Goal: Task Accomplishment & Management: Use online tool/utility

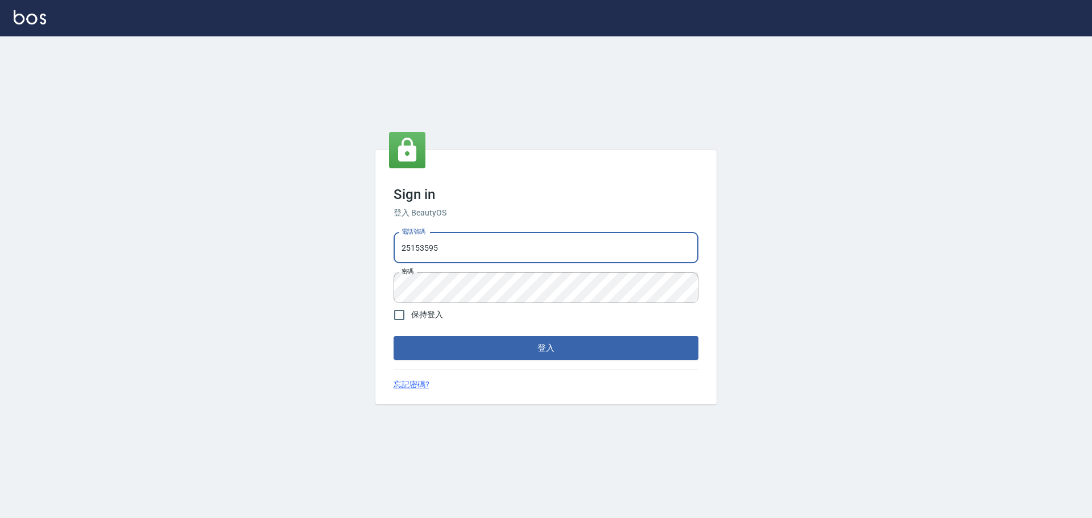
drag, startPoint x: 550, startPoint y: 250, endPoint x: 543, endPoint y: 271, distance: 22.1
click at [550, 250] on input "25153595" at bounding box center [545, 248] width 305 height 31
type input "9990001234567"
click at [529, 345] on button "登入" at bounding box center [545, 348] width 305 height 24
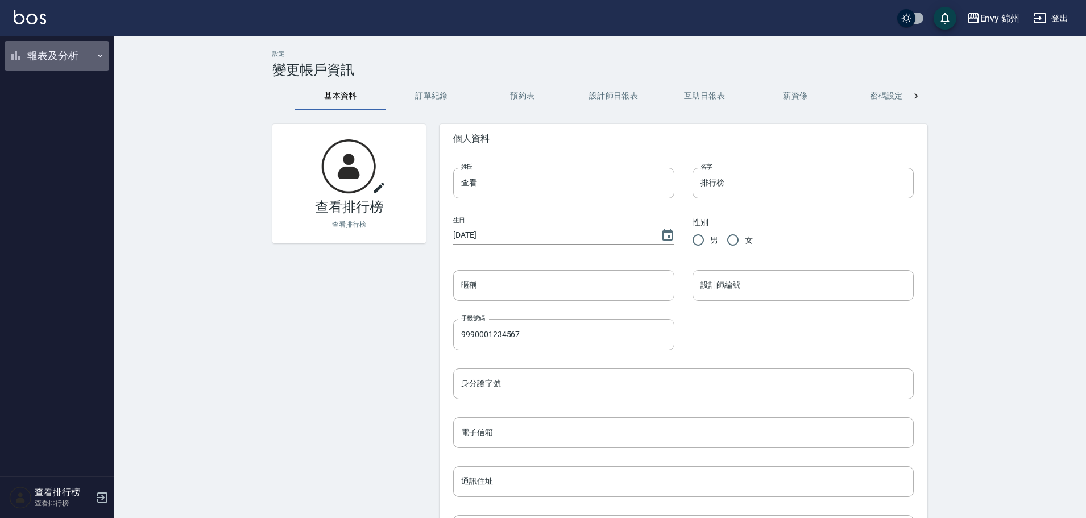
click at [51, 61] on button "報表及分析" at bounding box center [57, 56] width 105 height 30
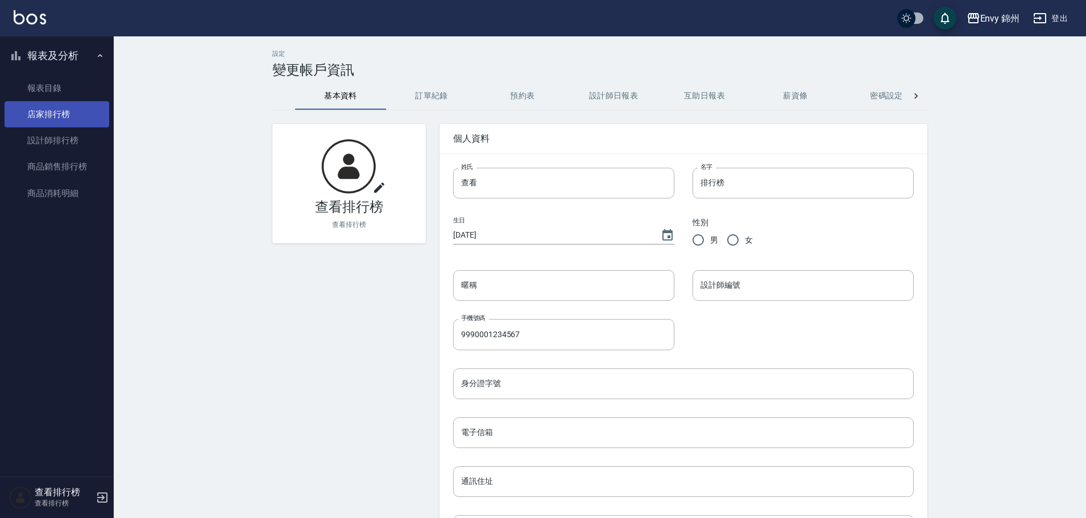
click at [36, 122] on link "店家排行榜" at bounding box center [57, 114] width 105 height 26
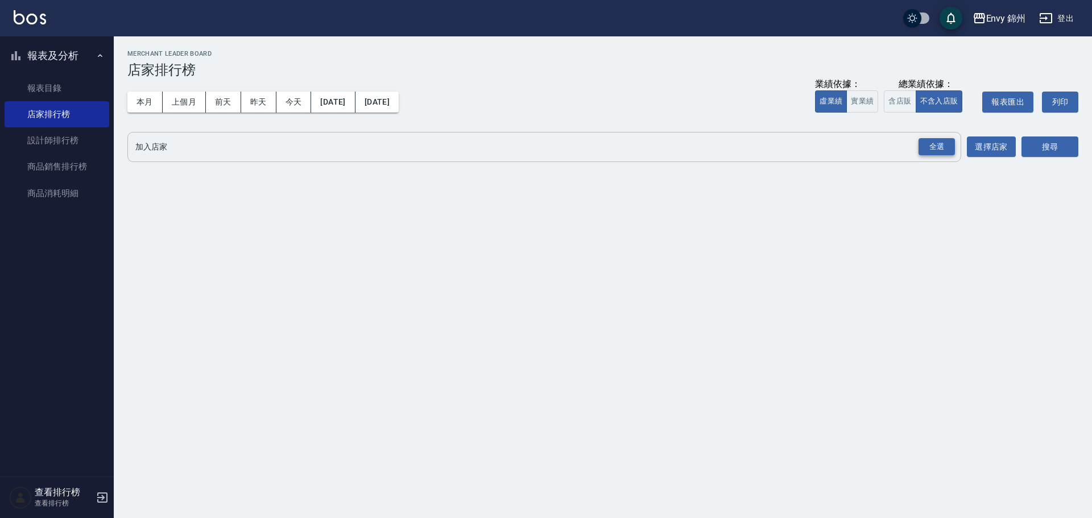
click at [935, 140] on div "全選" at bounding box center [936, 147] width 36 height 18
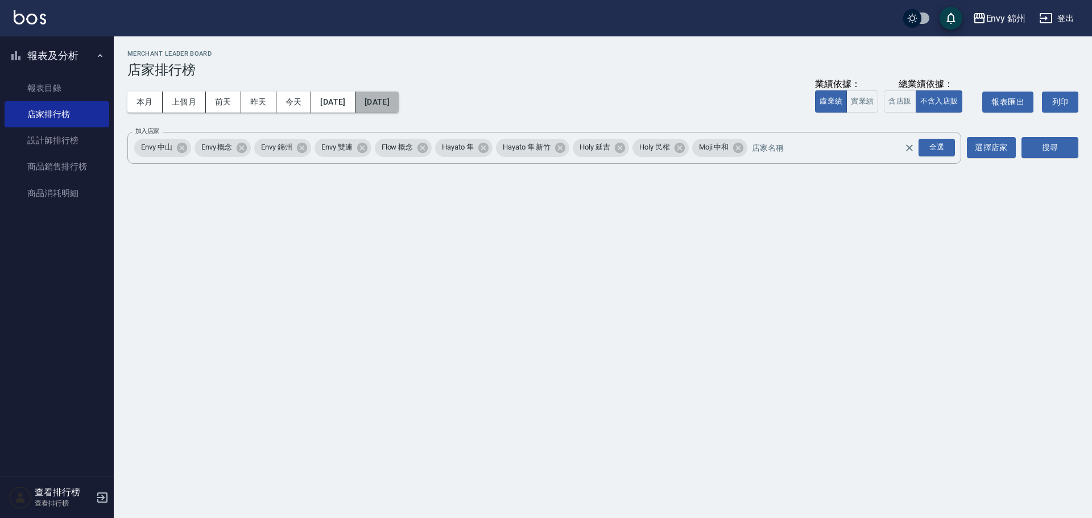
click at [399, 99] on button "[DATE]" at bounding box center [376, 102] width 43 height 21
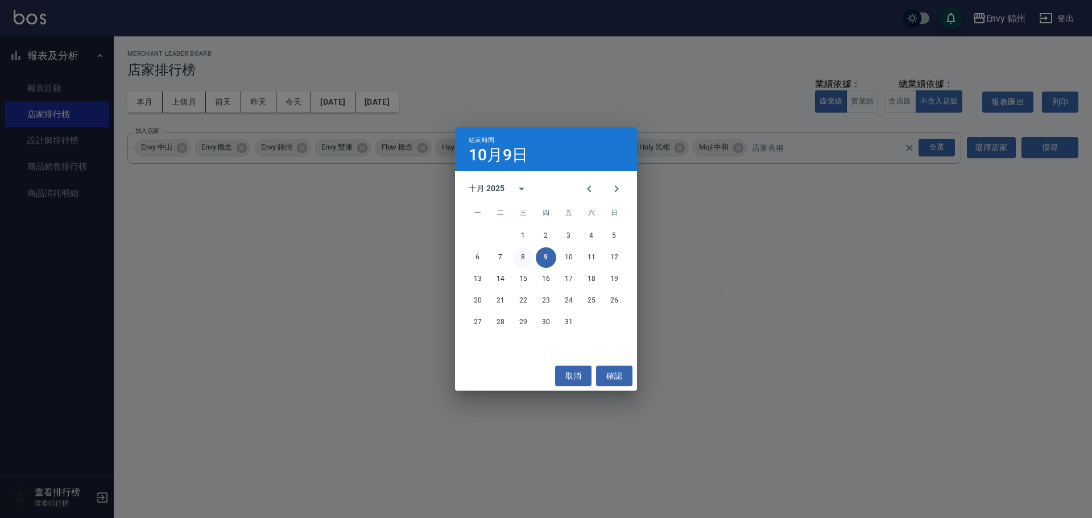
click at [514, 252] on button "8" at bounding box center [523, 257] width 20 height 20
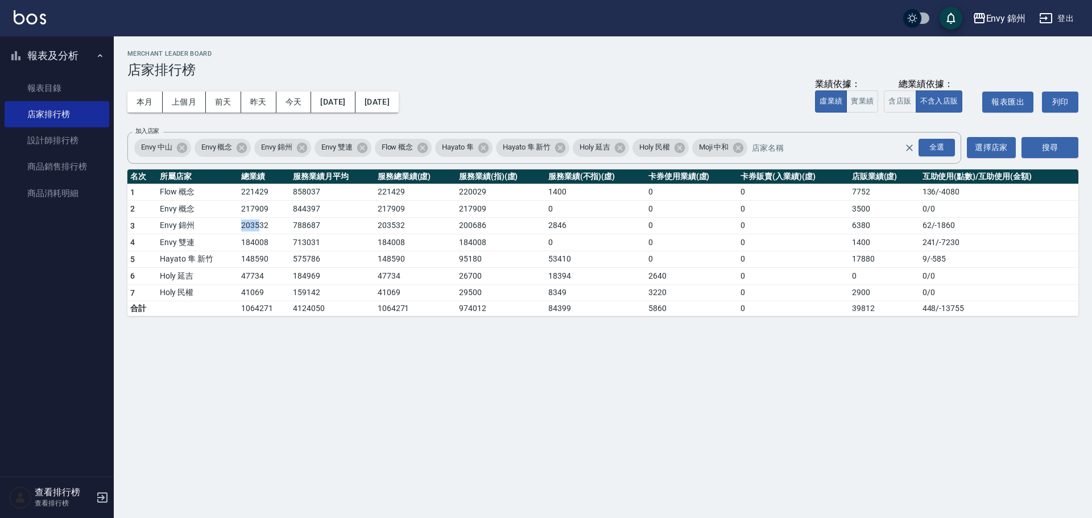
drag, startPoint x: 234, startPoint y: 227, endPoint x: 259, endPoint y: 231, distance: 26.0
click at [259, 231] on tr "3 Envy 錦州 203532 788687 203532 200686 2846 0 0 6380 62 / -1860" at bounding box center [602, 225] width 951 height 17
click at [250, 193] on td "221429" at bounding box center [264, 192] width 52 height 17
drag, startPoint x: 840, startPoint y: 188, endPoint x: 874, endPoint y: 189, distance: 34.7
click at [874, 189] on tr "1 Flow 概念 221429 858037 221429 220029 1400 0 0 7752 136 / -4080" at bounding box center [602, 192] width 951 height 17
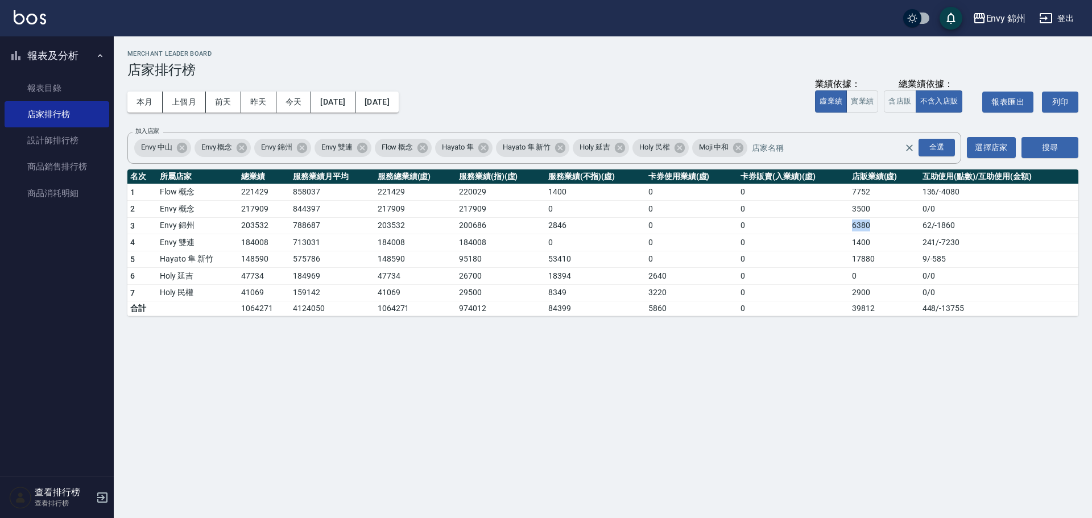
drag, startPoint x: 840, startPoint y: 223, endPoint x: 876, endPoint y: 231, distance: 36.8
click at [876, 231] on tr "3 Envy 錦州 203532 788687 203532 200686 2846 0 0 6380 62 / -1860" at bounding box center [602, 225] width 951 height 17
click at [261, 99] on button "昨天" at bounding box center [258, 102] width 35 height 21
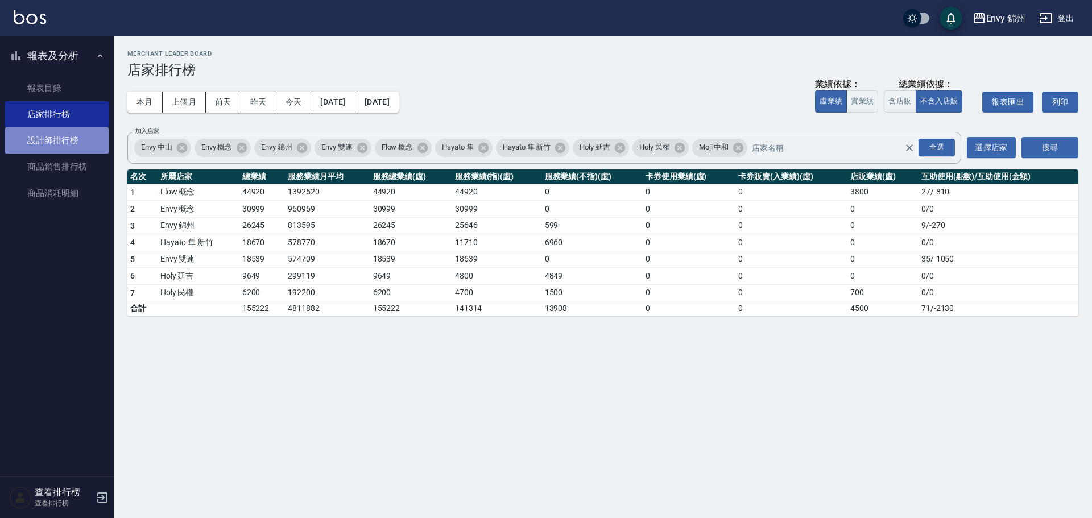
click at [26, 139] on link "設計師排行榜" at bounding box center [57, 140] width 105 height 26
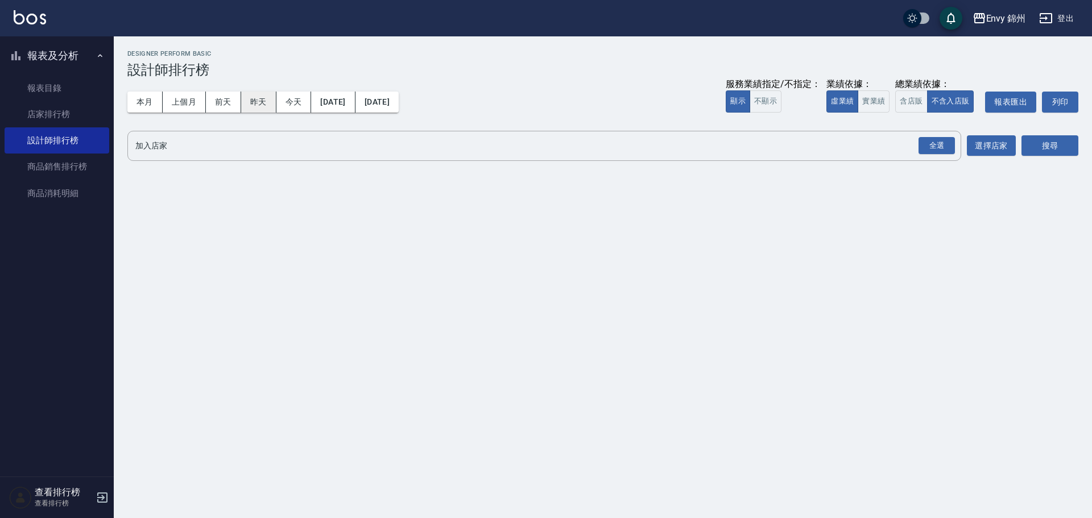
click at [264, 97] on button "昨天" at bounding box center [258, 102] width 35 height 21
click at [930, 150] on div "全選" at bounding box center [936, 146] width 36 height 18
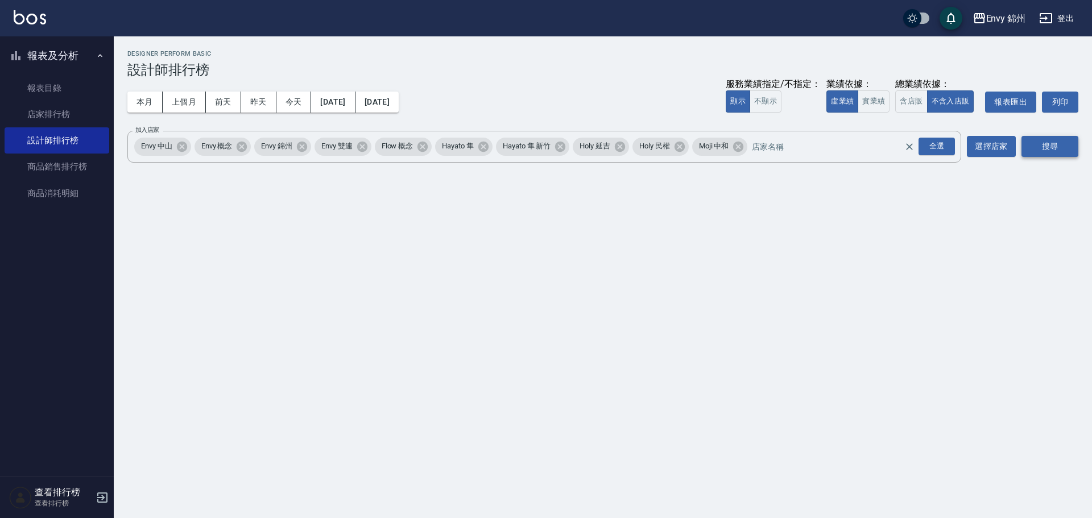
click at [1050, 151] on button "搜尋" at bounding box center [1049, 146] width 57 height 21
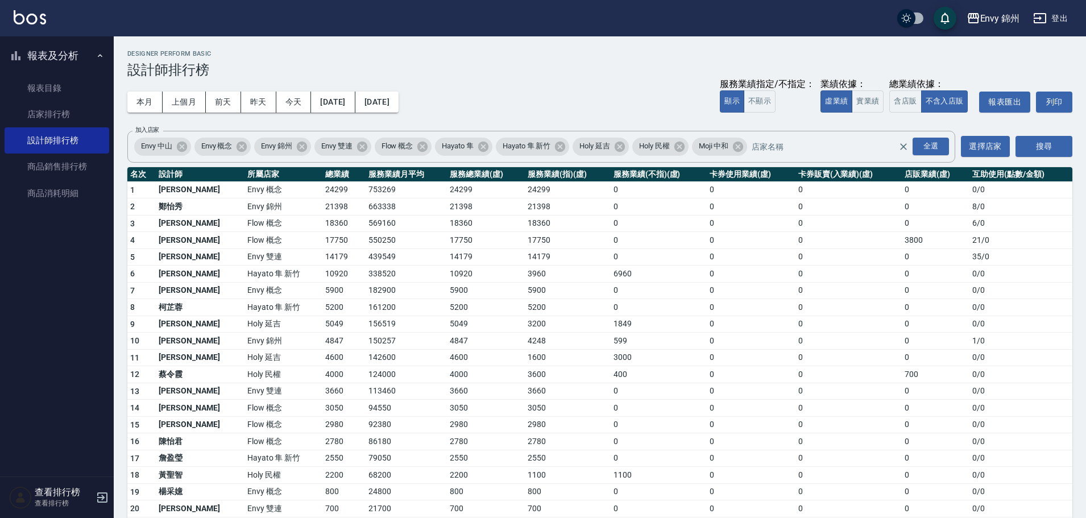
click at [146, 96] on button "本月" at bounding box center [144, 102] width 35 height 21
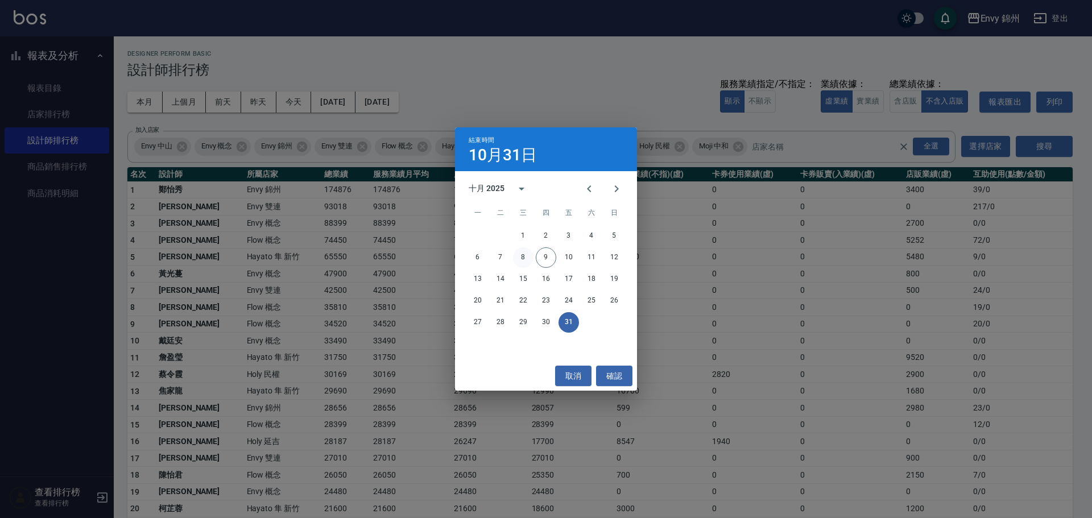
click at [527, 256] on button "8" at bounding box center [523, 257] width 20 height 20
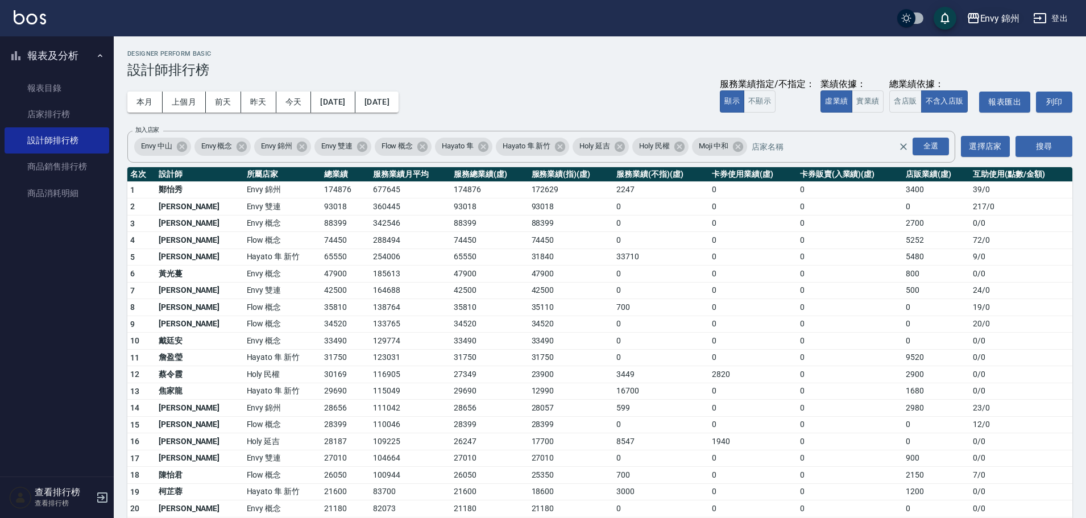
click at [992, 13] on div "Envy 錦州" at bounding box center [1000, 18] width 40 height 14
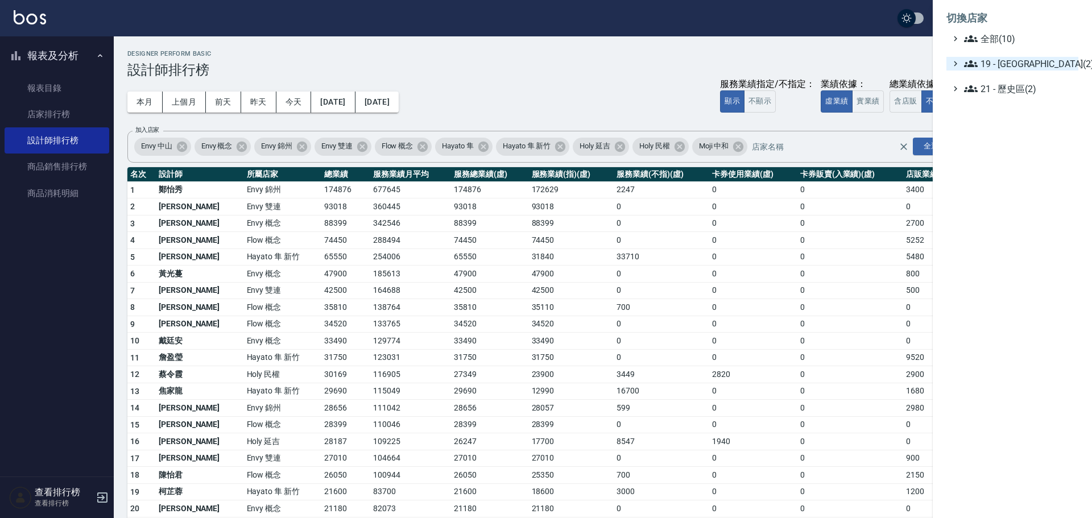
click at [1010, 65] on span "19 - 新城區(2)" at bounding box center [1019, 64] width 110 height 14
click at [1021, 74] on span "19.01 - 新城區 (3)" at bounding box center [1024, 77] width 98 height 14
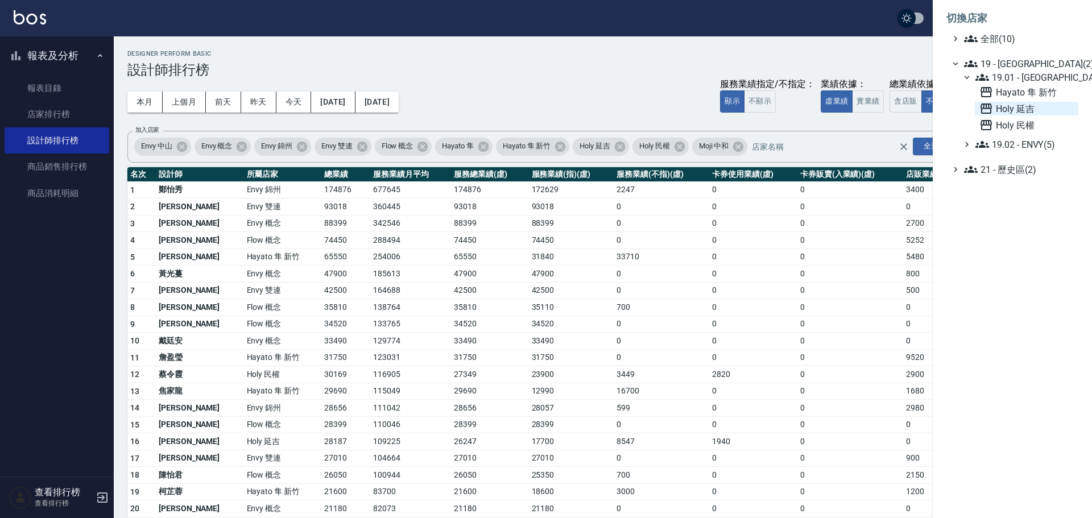
click at [1020, 107] on span "Holy 延吉" at bounding box center [1026, 109] width 94 height 14
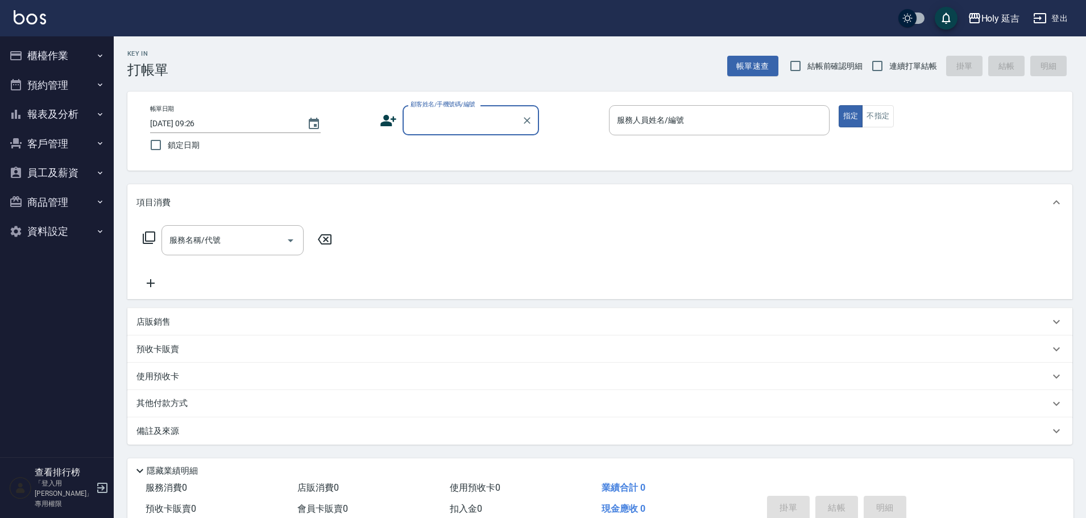
click at [55, 115] on button "報表及分析" at bounding box center [57, 114] width 105 height 30
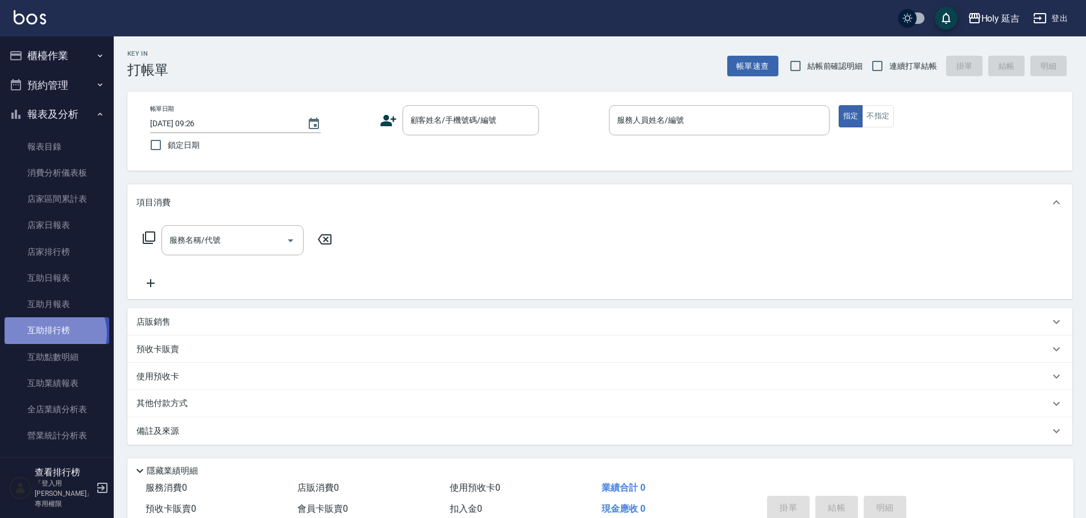
click at [52, 333] on link "互助排行榜" at bounding box center [57, 330] width 105 height 26
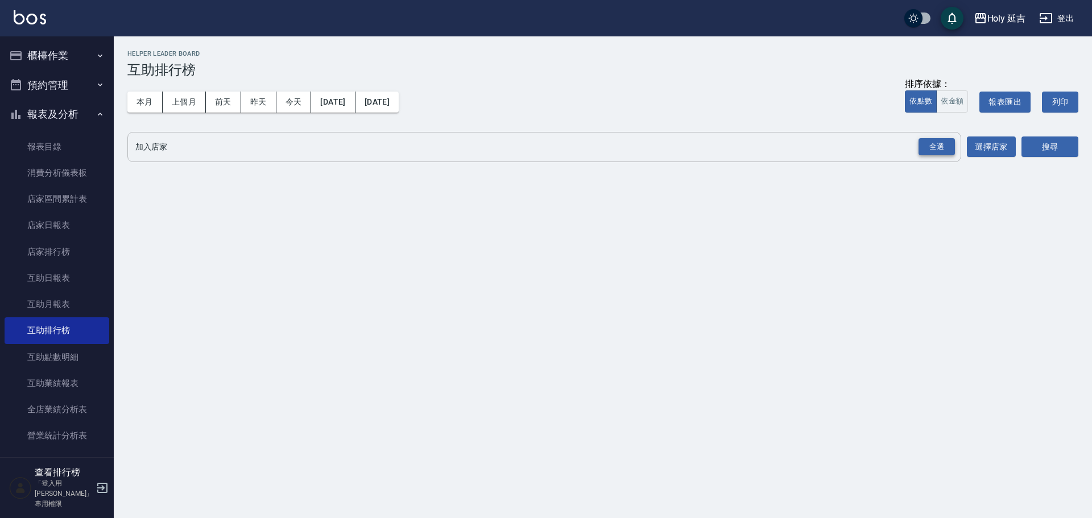
click at [945, 144] on div "全選" at bounding box center [936, 147] width 36 height 18
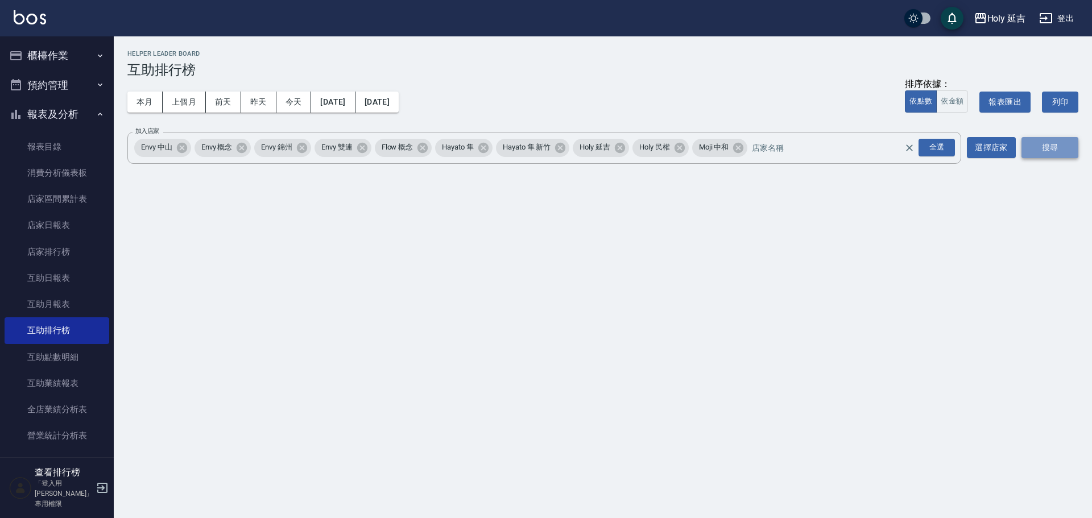
click at [1043, 146] on button "搜尋" at bounding box center [1049, 147] width 57 height 21
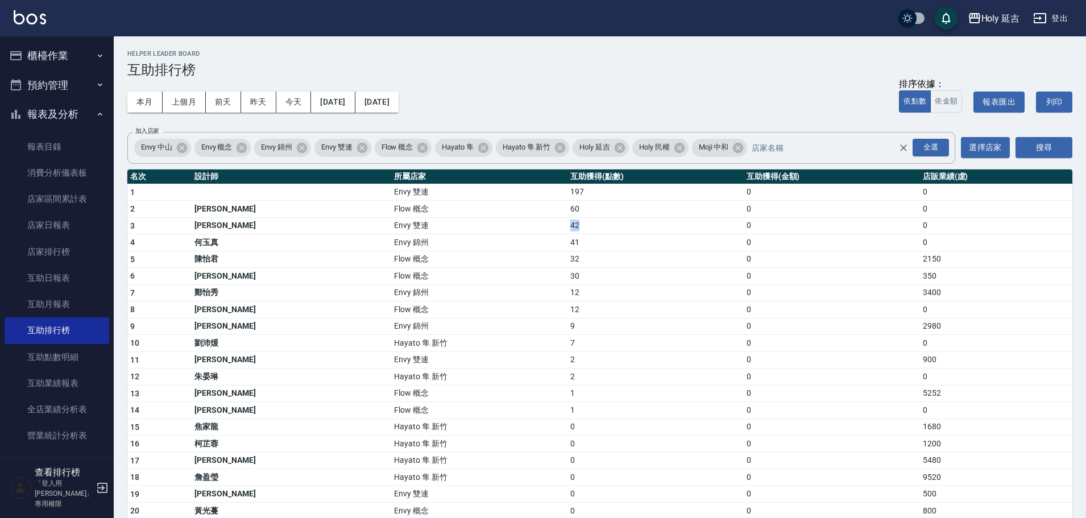
drag, startPoint x: 497, startPoint y: 225, endPoint x: 519, endPoint y: 229, distance: 22.5
click at [519, 229] on tr "3 [PERSON_NAME] Envy 雙連 42 0 0" at bounding box center [599, 225] width 945 height 17
drag, startPoint x: 492, startPoint y: 245, endPoint x: 516, endPoint y: 245, distance: 23.9
click at [516, 245] on tr "4 [PERSON_NAME]Envy 錦州 41 0 0" at bounding box center [599, 242] width 945 height 17
drag, startPoint x: 495, startPoint y: 288, endPoint x: 525, endPoint y: 291, distance: 30.3
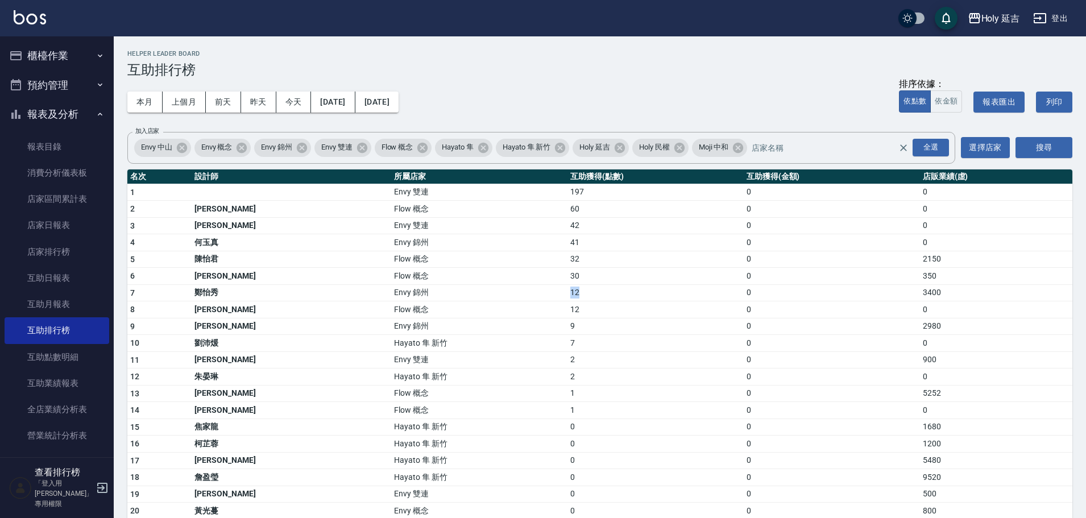
click at [525, 291] on tr "7 [PERSON_NAME] 錦州 12 0 3400" at bounding box center [599, 292] width 945 height 17
click at [536, 322] on tbody "1 Envy 雙連 197 0 0 2 楊佳蒨 Flow 概念 60 0 0 3 葉莉娜 Envy 雙連 42 0 0 4 何玉真 Envy 錦州 41 0 …" at bounding box center [599, 376] width 945 height 384
drag, startPoint x: 478, startPoint y: 322, endPoint x: 520, endPoint y: 329, distance: 42.2
click at [520, 329] on tr "9 潘昀廷 Envy 錦州 9 0 2980" at bounding box center [599, 326] width 945 height 17
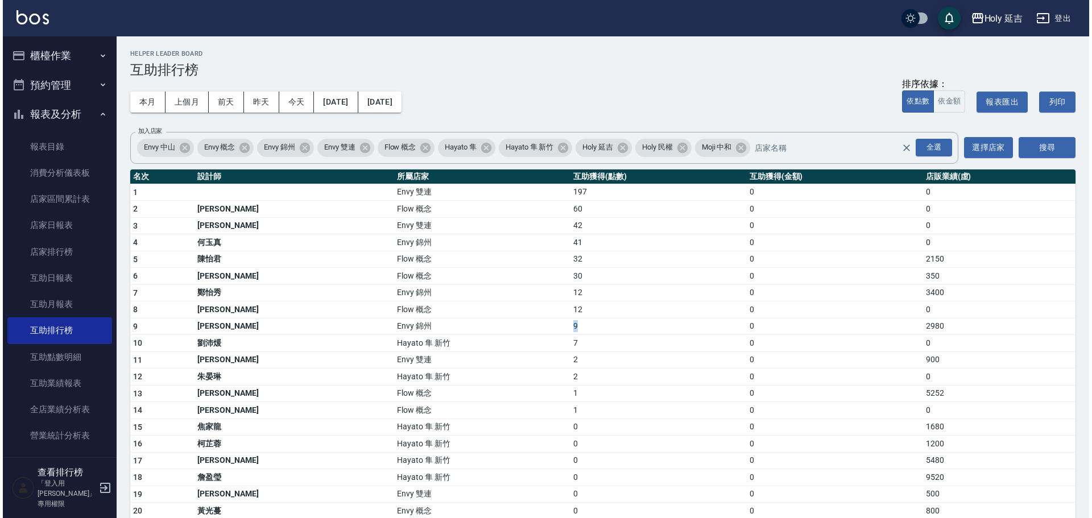
scroll to position [227, 0]
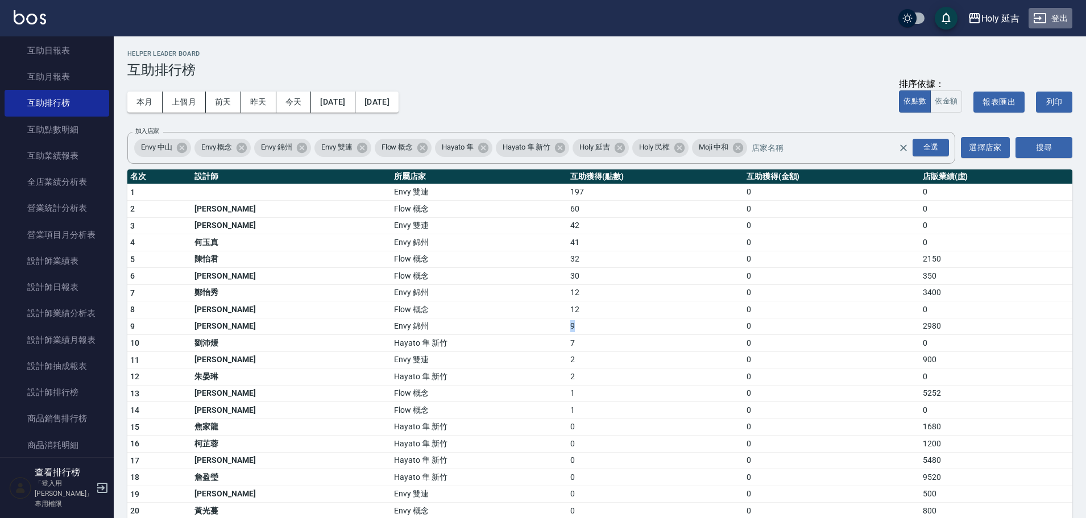
click at [1054, 11] on button "登出" at bounding box center [1050, 18] width 44 height 21
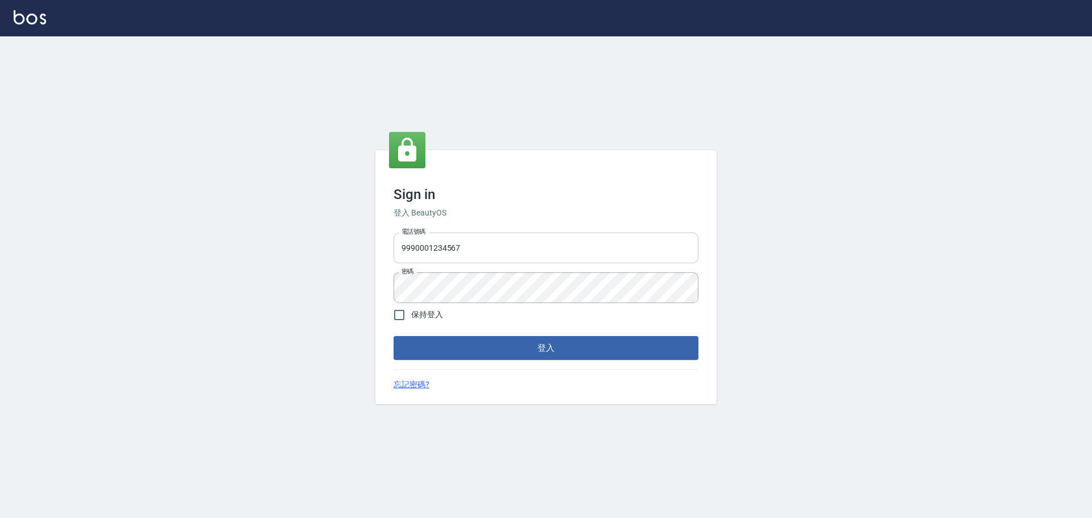
click at [475, 243] on input "9990001234567" at bounding box center [545, 248] width 305 height 31
click at [474, 250] on input "25153595" at bounding box center [545, 248] width 305 height 31
type input "9990001234567"
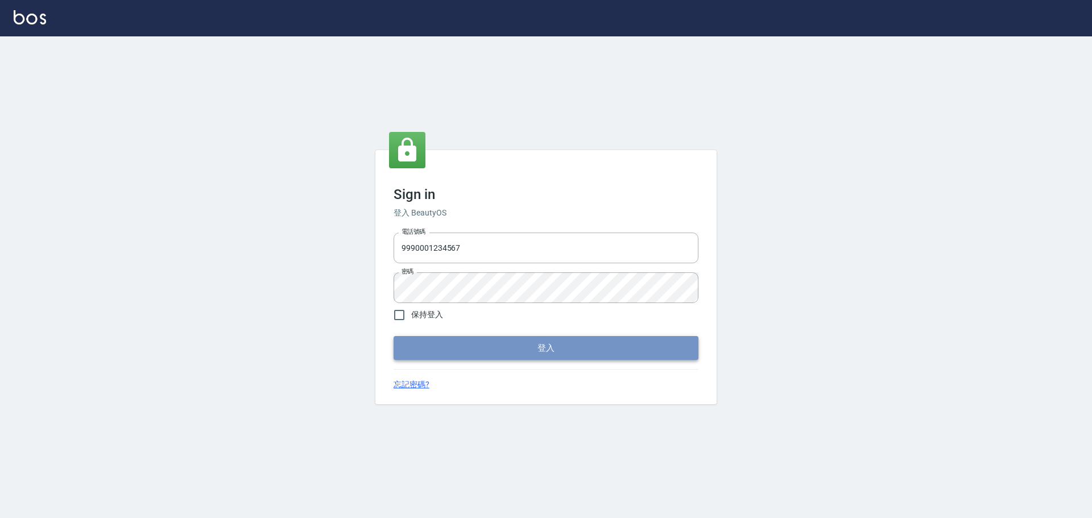
click at [540, 340] on button "登入" at bounding box center [545, 348] width 305 height 24
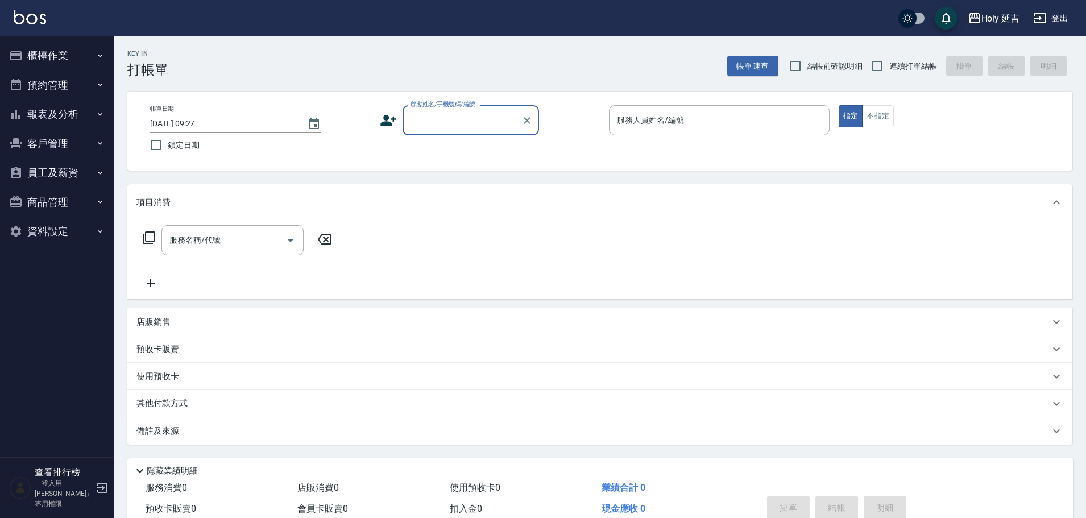
click at [1005, 25] on div "Holy 延吉" at bounding box center [1000, 18] width 39 height 14
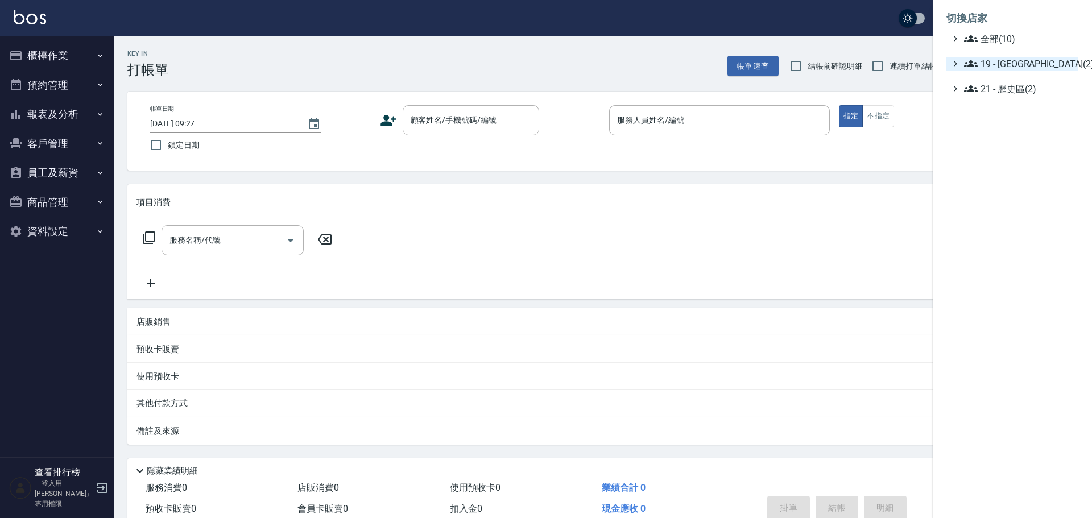
click at [1004, 61] on span "19 - 新城區(2)" at bounding box center [1019, 64] width 110 height 14
click at [1015, 102] on span "19.02 - ENVY(5)" at bounding box center [1024, 97] width 98 height 14
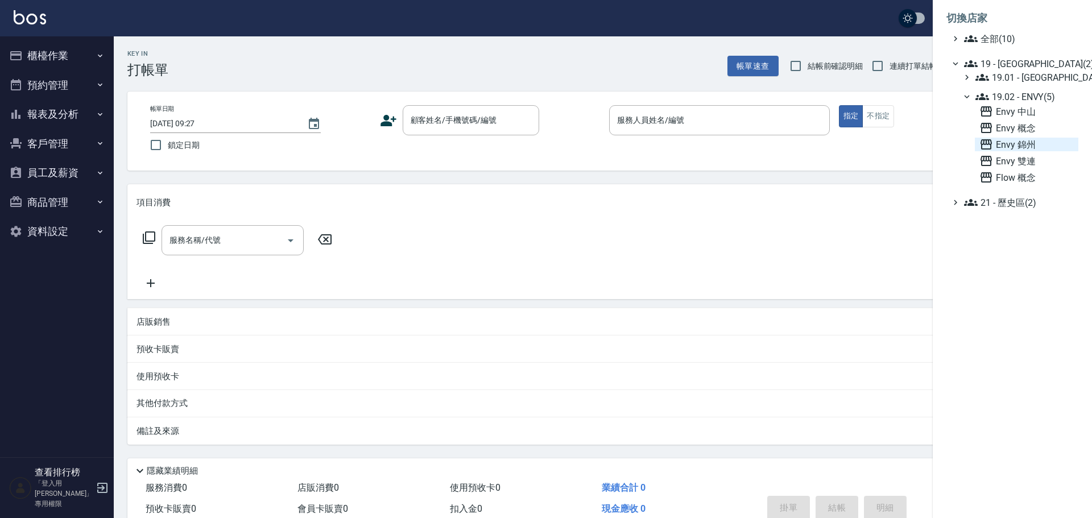
click at [1027, 148] on span "Envy 錦州" at bounding box center [1026, 145] width 94 height 14
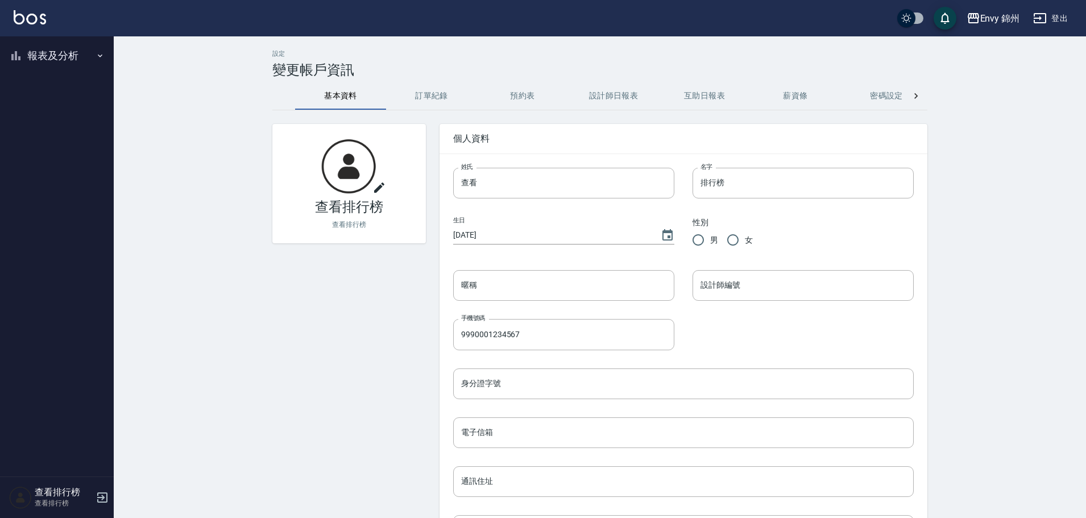
click at [56, 66] on button "報表及分析" at bounding box center [57, 56] width 105 height 30
click at [69, 139] on link "設計師排行榜" at bounding box center [57, 140] width 105 height 26
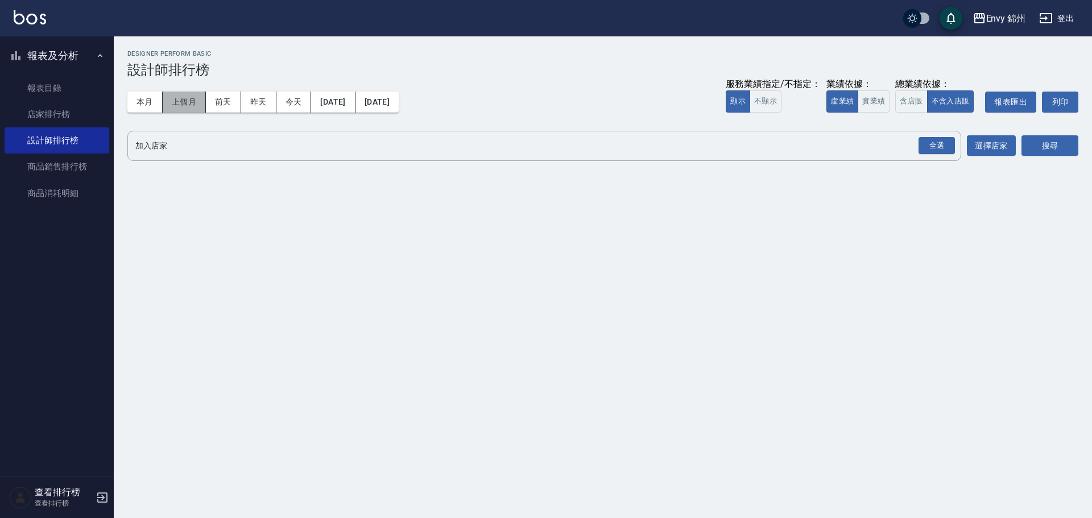
click at [185, 92] on button "上個月" at bounding box center [184, 102] width 43 height 21
click at [137, 101] on button "本月" at bounding box center [144, 102] width 35 height 21
click at [332, 101] on button "[DATE]" at bounding box center [333, 102] width 44 height 21
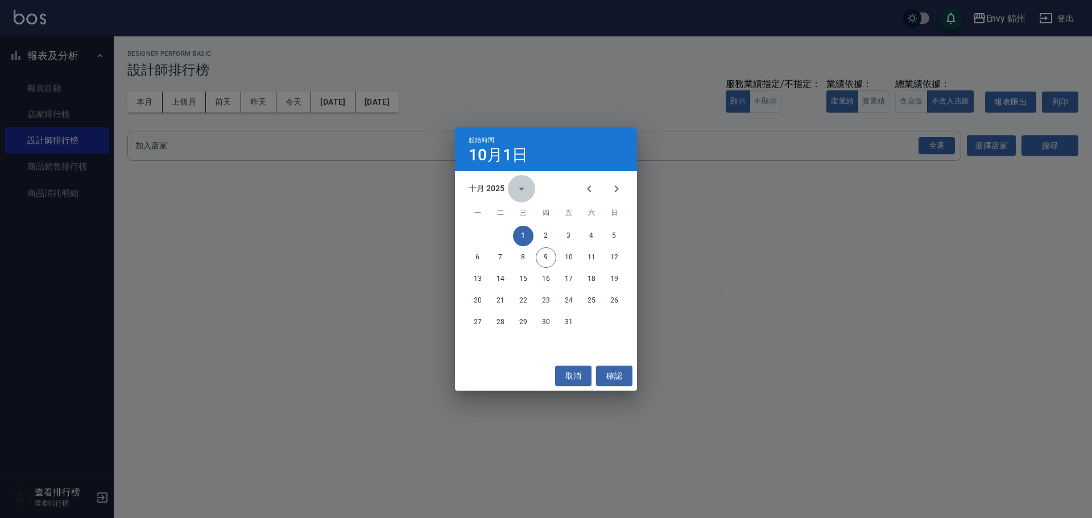
click at [511, 182] on button "calendar view is open, switch to year view" at bounding box center [521, 188] width 27 height 27
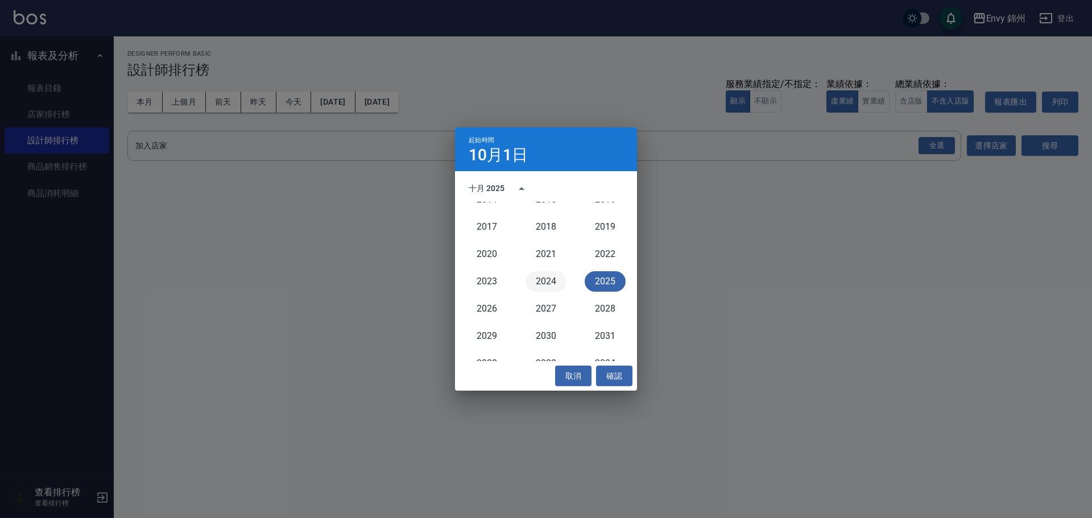
click at [545, 272] on button "2024" at bounding box center [545, 281] width 41 height 20
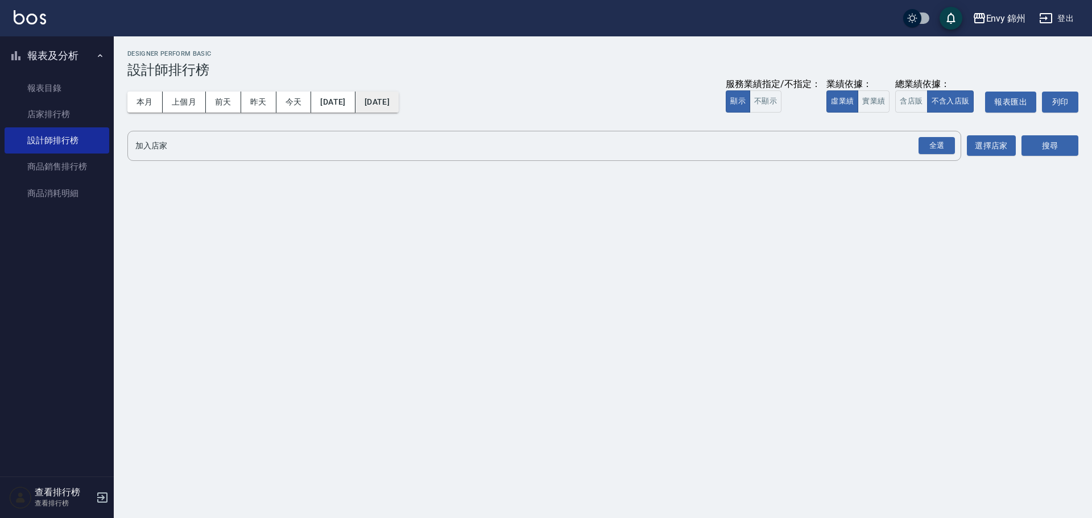
click at [399, 99] on button "2025/10/31" at bounding box center [376, 102] width 43 height 21
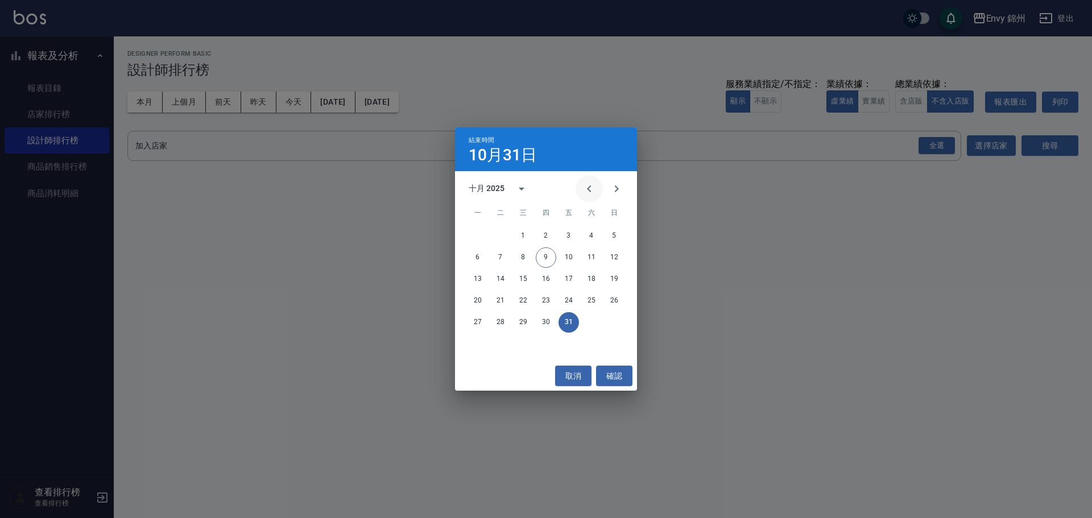
click at [590, 190] on icon "Previous month" at bounding box center [589, 189] width 14 height 14
click at [509, 192] on button "calendar view is open, switch to year view" at bounding box center [521, 188] width 27 height 27
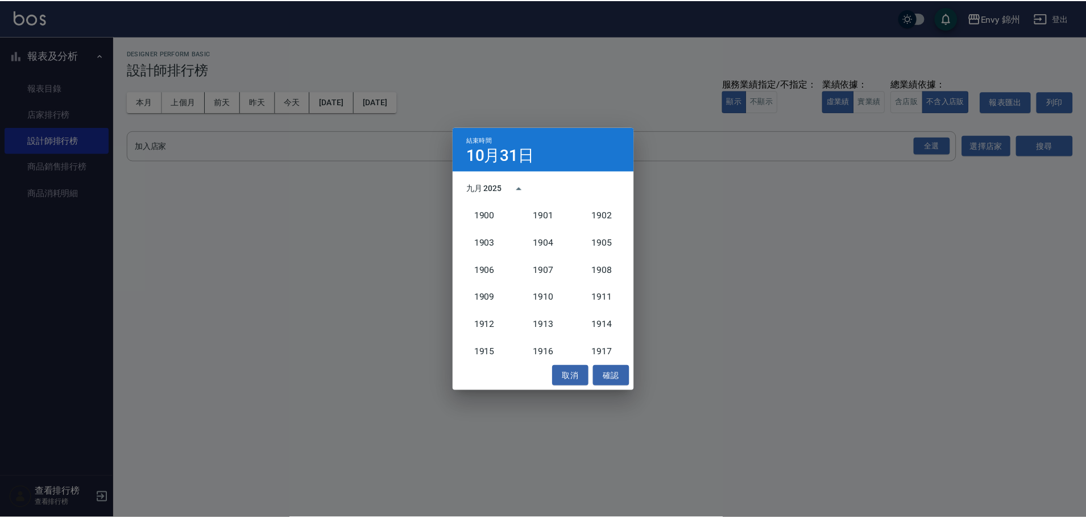
scroll to position [1053, 0]
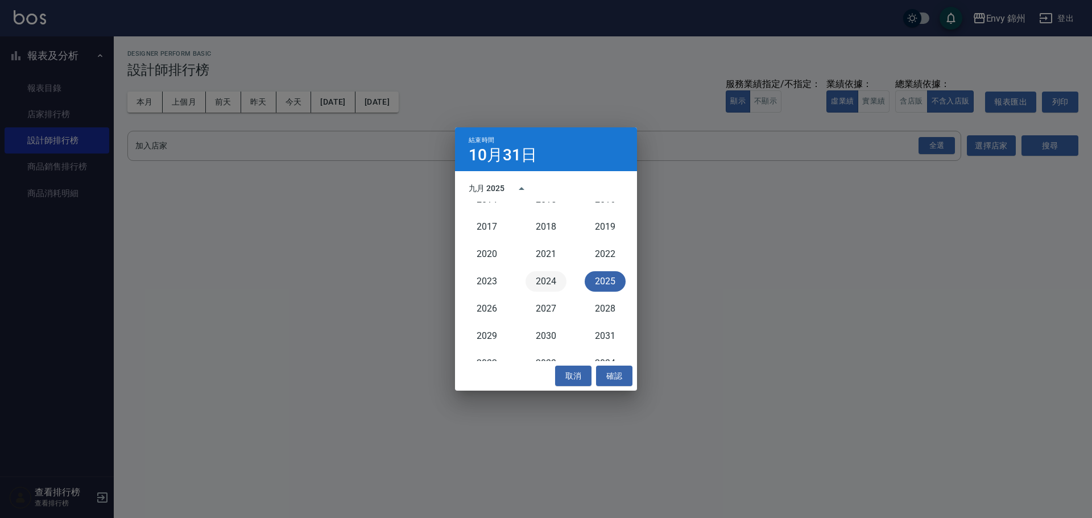
click at [543, 276] on button "2024" at bounding box center [545, 281] width 41 height 20
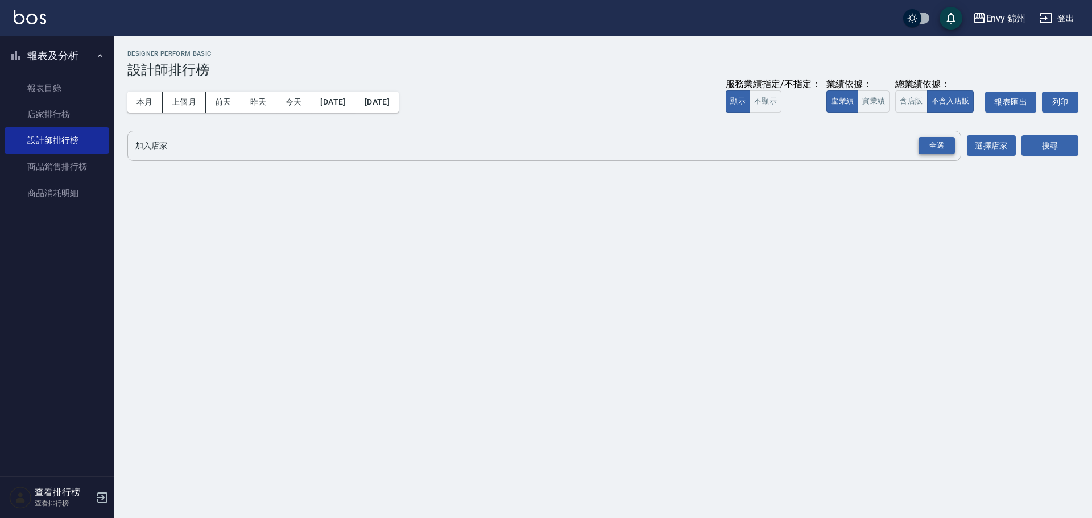
click at [941, 141] on div "全選" at bounding box center [936, 146] width 36 height 18
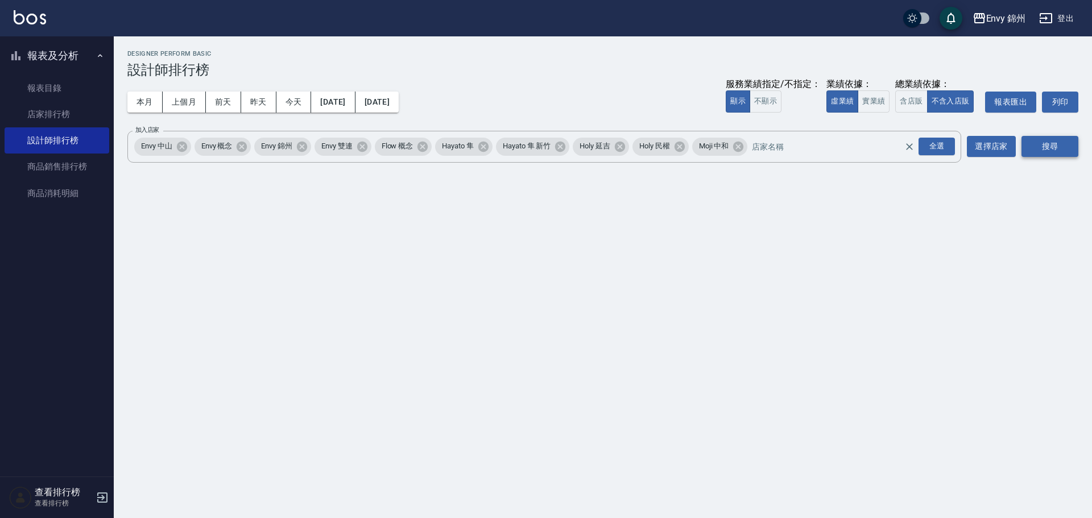
click at [1043, 145] on button "搜尋" at bounding box center [1049, 146] width 57 height 21
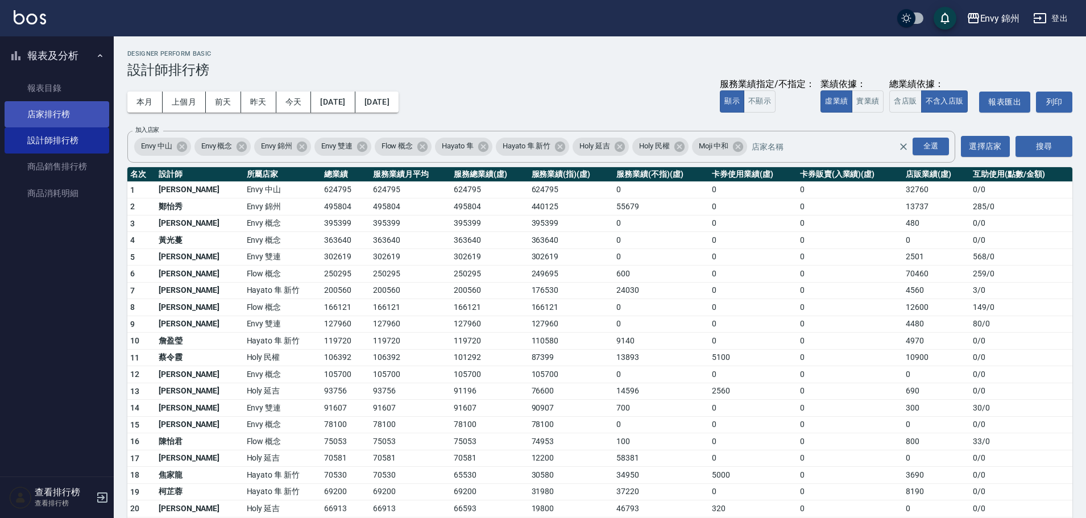
click at [51, 110] on link "店家排行榜" at bounding box center [57, 114] width 105 height 26
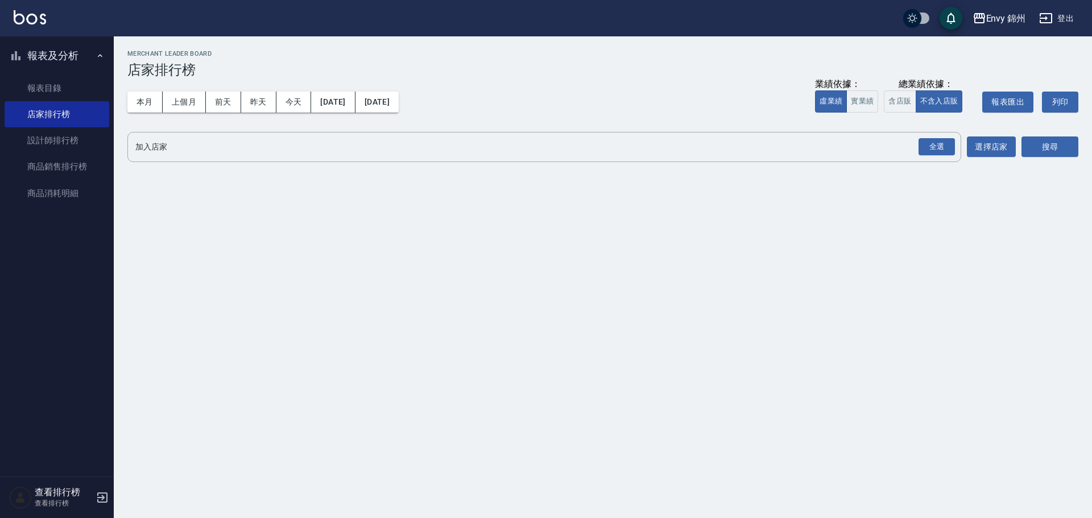
drag, startPoint x: 925, startPoint y: 142, endPoint x: 963, endPoint y: 138, distance: 38.2
click at [924, 141] on div "全選" at bounding box center [936, 147] width 36 height 18
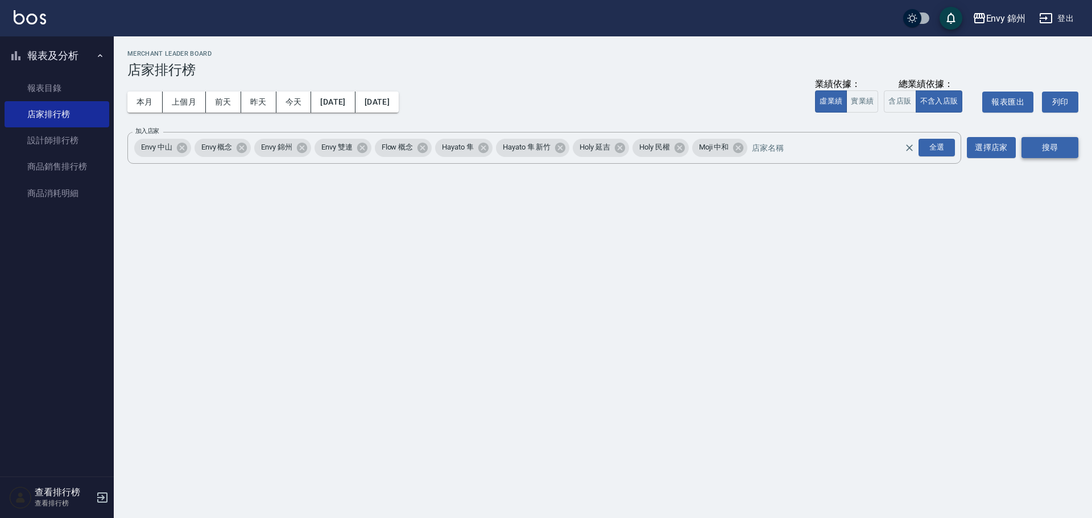
drag, startPoint x: 1052, startPoint y: 153, endPoint x: 1047, endPoint y: 154, distance: 5.8
click at [1053, 153] on button "搜尋" at bounding box center [1049, 147] width 57 height 21
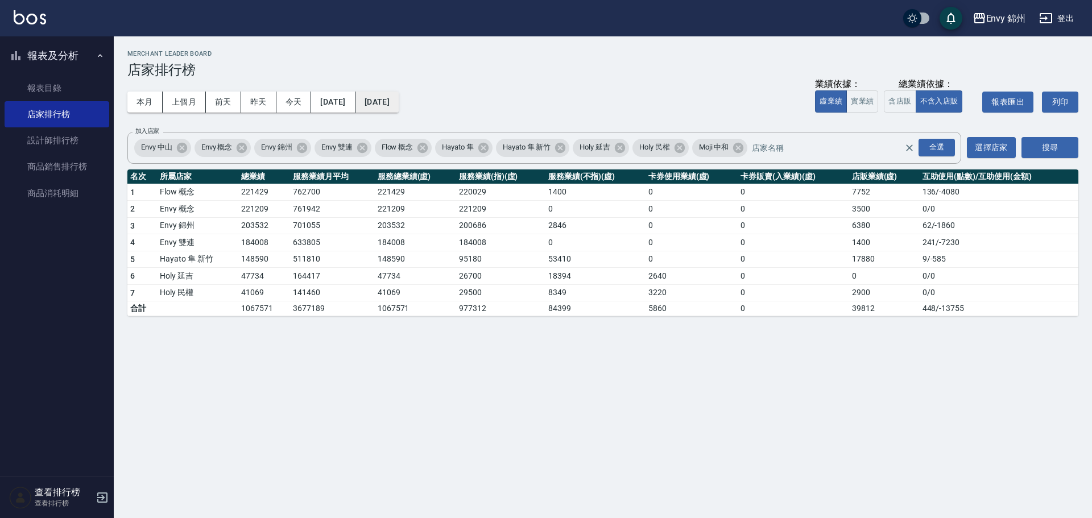
click at [399, 97] on button "[DATE]" at bounding box center [376, 102] width 43 height 21
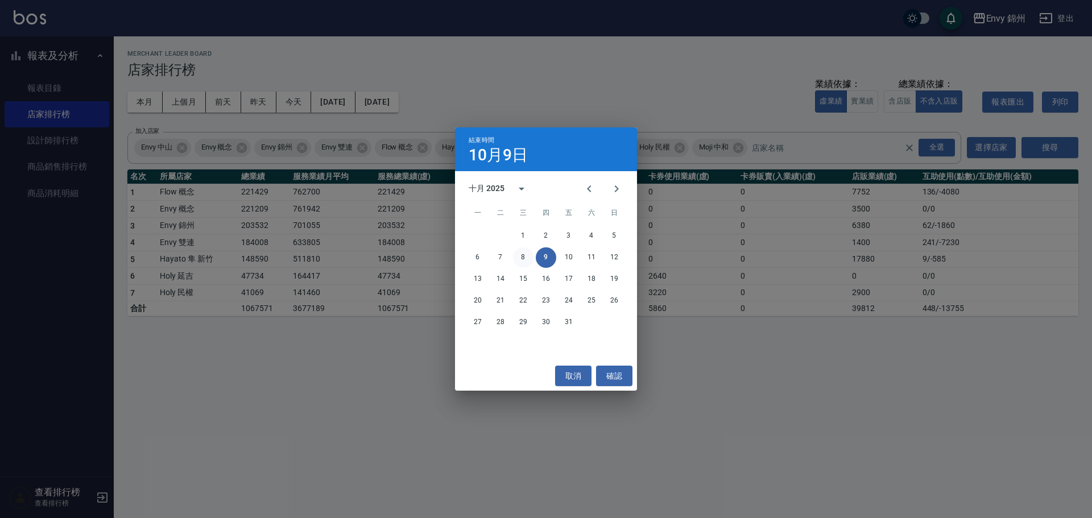
click at [525, 258] on button "8" at bounding box center [523, 257] width 20 height 20
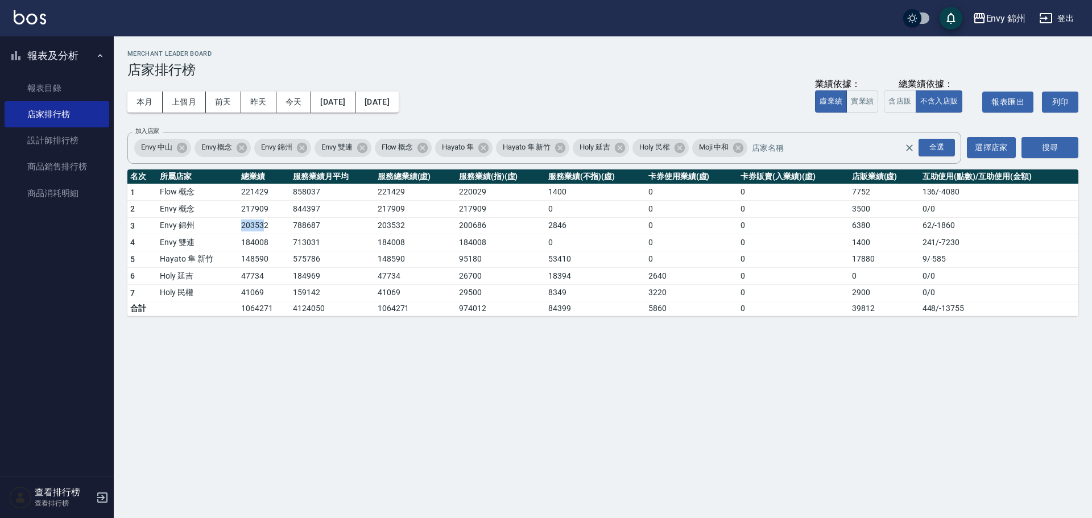
click at [262, 231] on tr "3 Envy 錦州 203532 788687 203532 200686 2846 0 0 6380 62 / -1860" at bounding box center [602, 225] width 951 height 17
click at [338, 242] on td "713031" at bounding box center [332, 242] width 85 height 17
click at [25, 129] on link "設計師排行榜" at bounding box center [57, 140] width 105 height 26
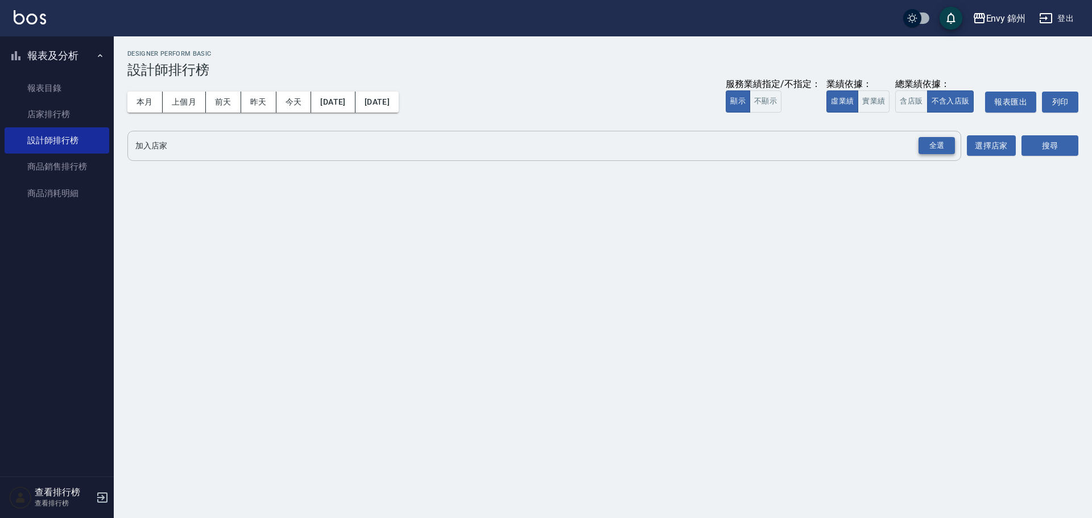
click at [931, 144] on div "全選" at bounding box center [936, 146] width 36 height 18
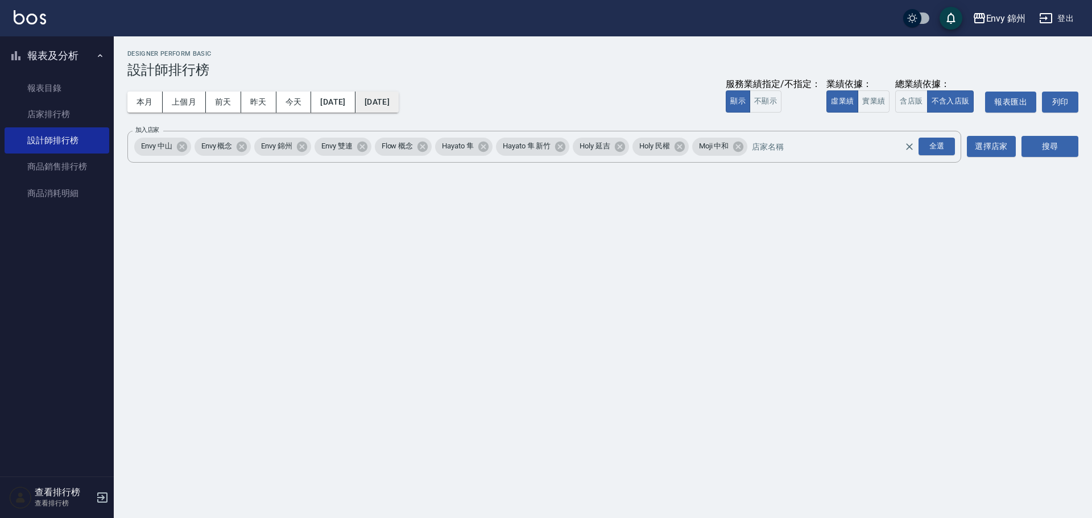
click at [399, 97] on button "[DATE]" at bounding box center [376, 102] width 43 height 21
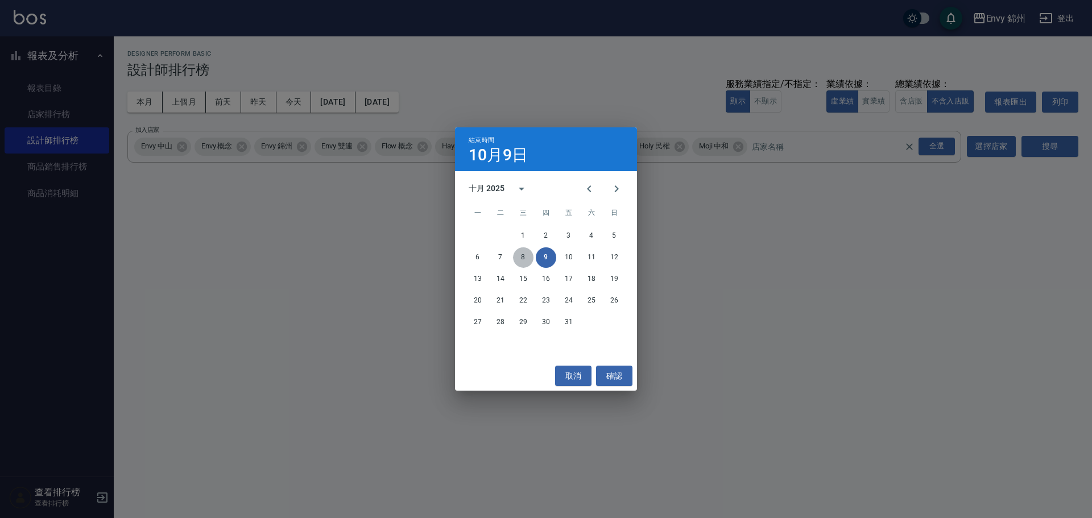
click at [526, 258] on button "8" at bounding box center [523, 257] width 20 height 20
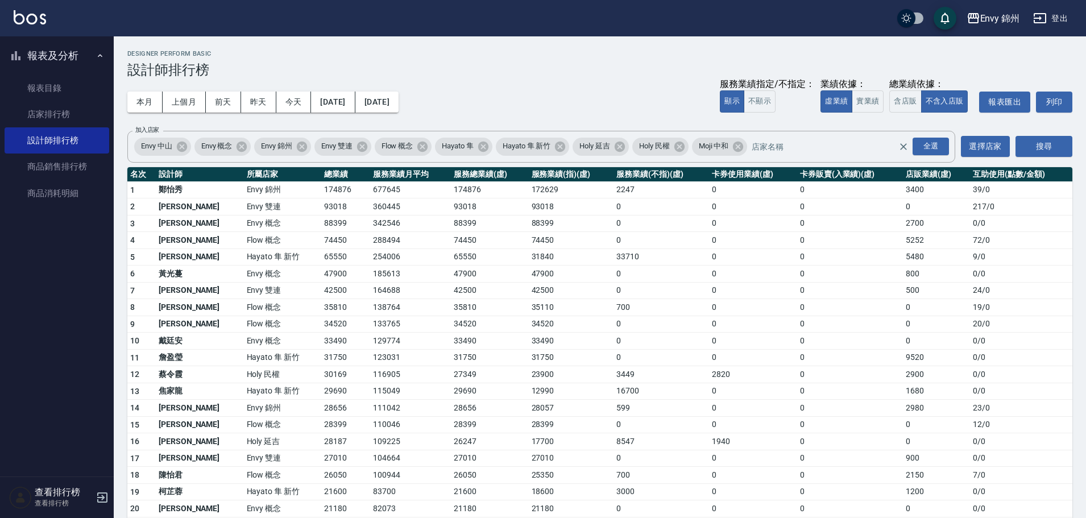
click at [1052, 30] on div "Envy 錦州 登出" at bounding box center [543, 18] width 1086 height 36
click at [1052, 26] on button "登出" at bounding box center [1050, 18] width 44 height 21
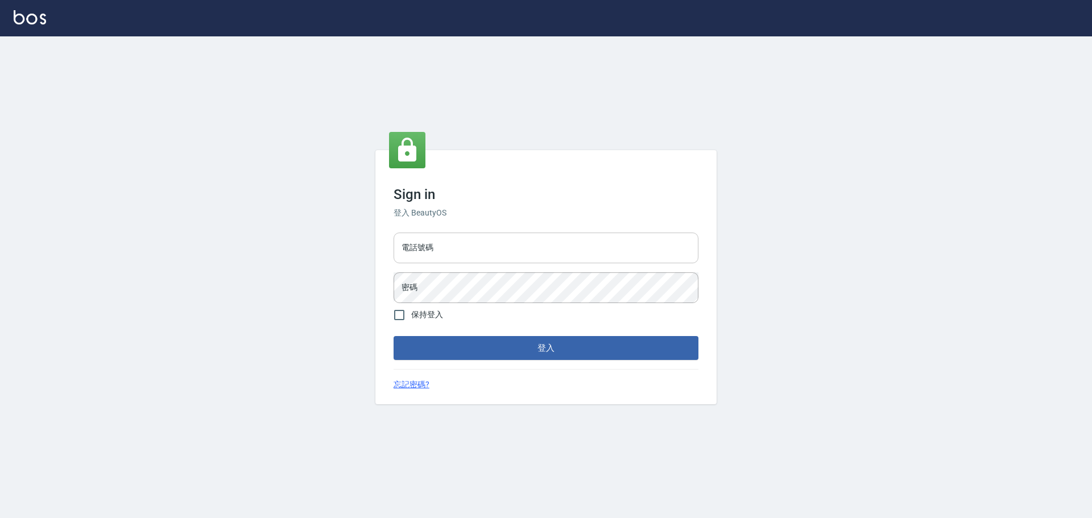
type input "9990001234567"
click at [491, 248] on input "9990001234567" at bounding box center [545, 248] width 305 height 31
type input "25153595"
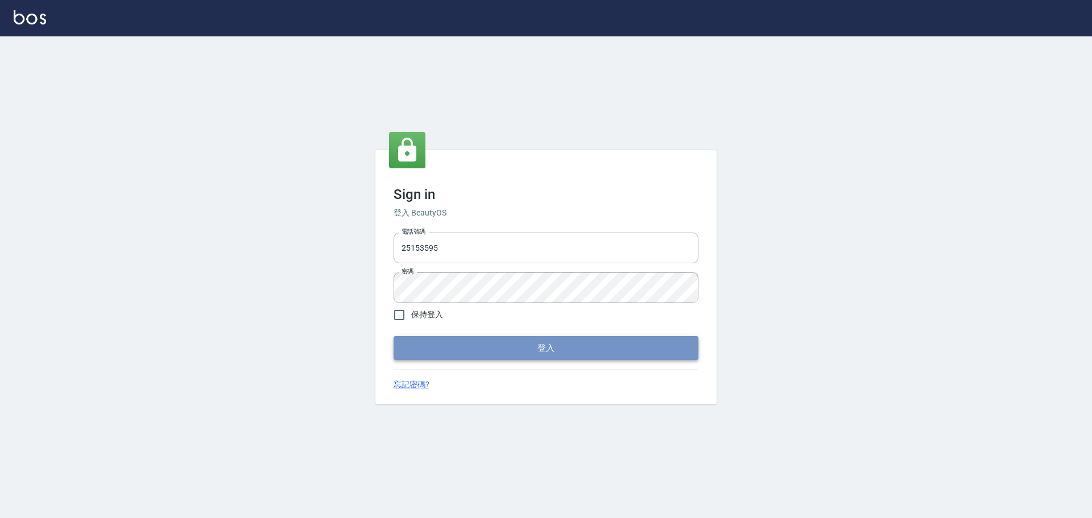
click at [551, 337] on button "登入" at bounding box center [545, 348] width 305 height 24
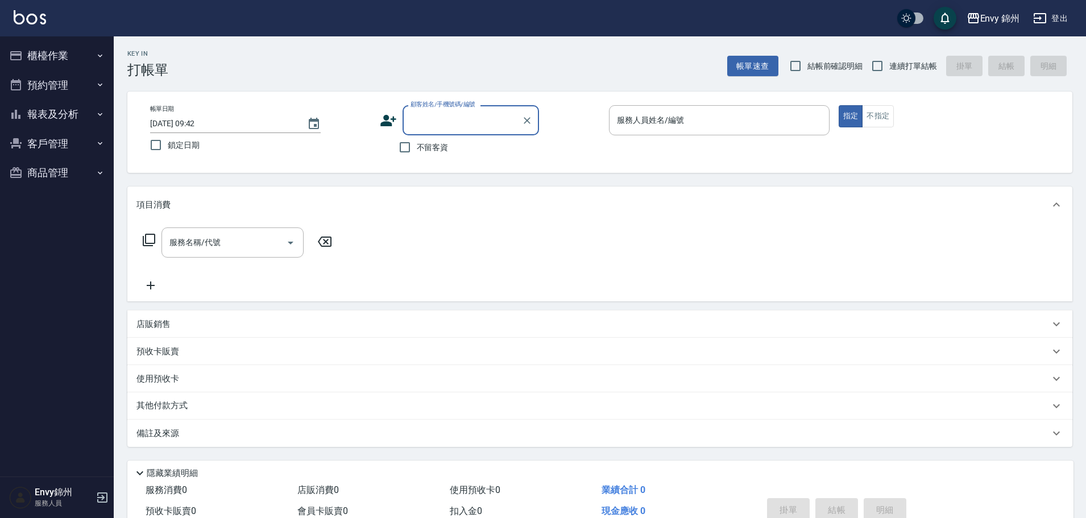
scroll to position [16, 0]
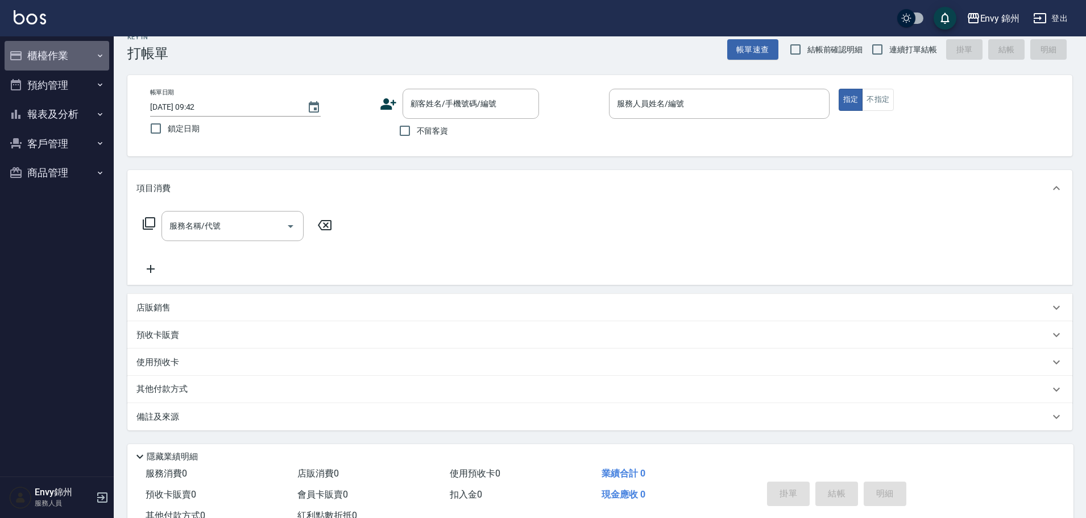
click at [73, 58] on button "櫃檯作業" at bounding box center [57, 56] width 105 height 30
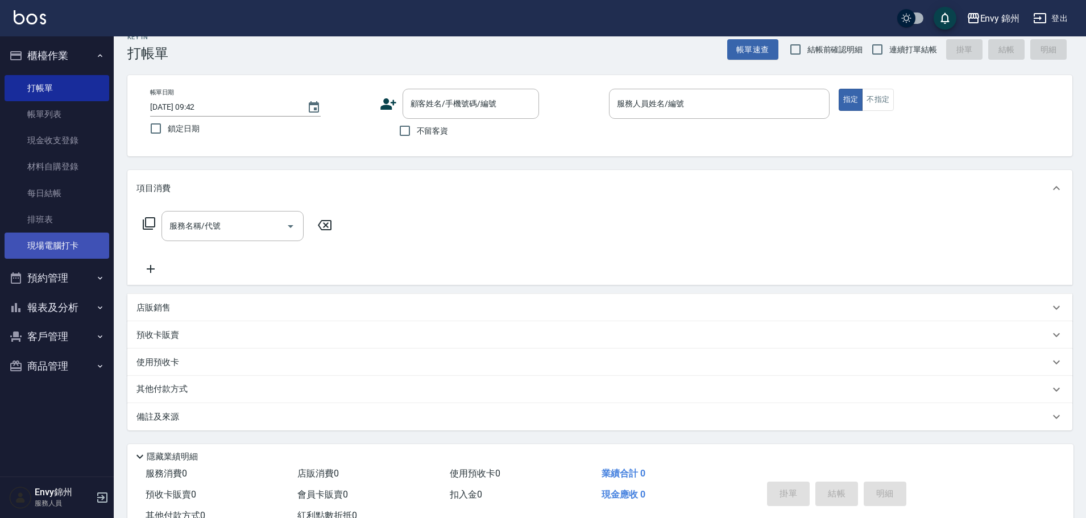
click at [70, 242] on link "現場電腦打卡" at bounding box center [57, 246] width 105 height 26
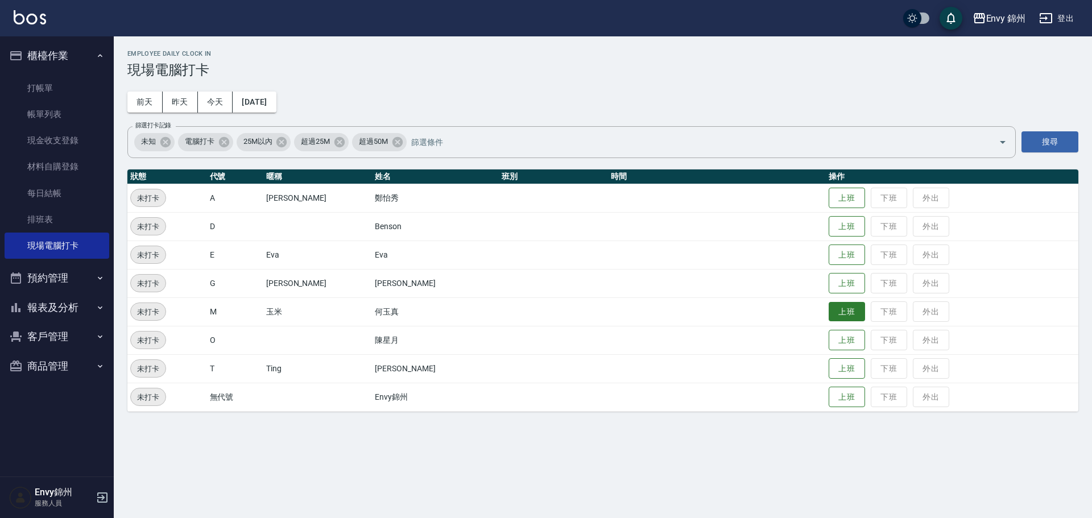
click at [828, 313] on button "上班" at bounding box center [846, 312] width 36 height 20
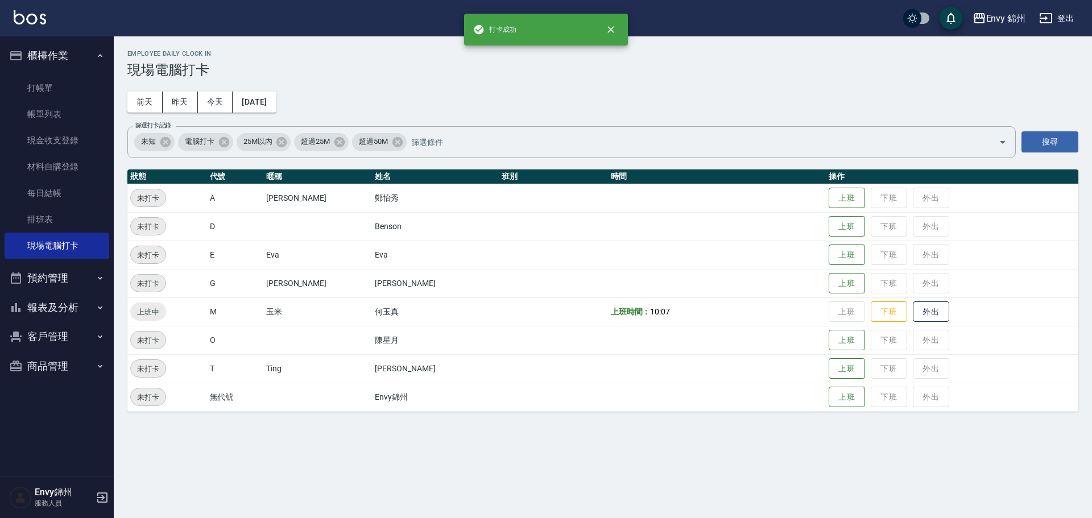
click at [737, 90] on div "Employee Daily Clock In 現場電腦打卡 [DATE] [DATE] [DATE] [DATE] 篩選打卡記錄 未知 電腦打卡 25M以內…" at bounding box center [603, 230] width 978 height 389
